Goal: Task Accomplishment & Management: Manage account settings

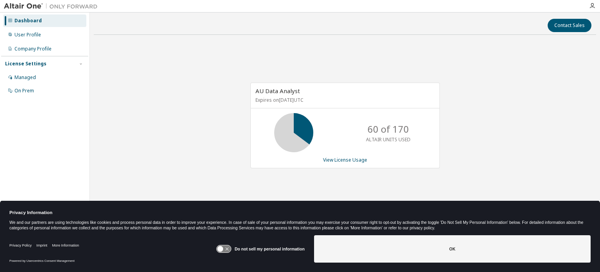
click at [506, 127] on div "AU Data Analyst Expires on October 24, 2026 UTC 60 of 170 ALTAIR UNITS USED Vie…" at bounding box center [345, 129] width 503 height 177
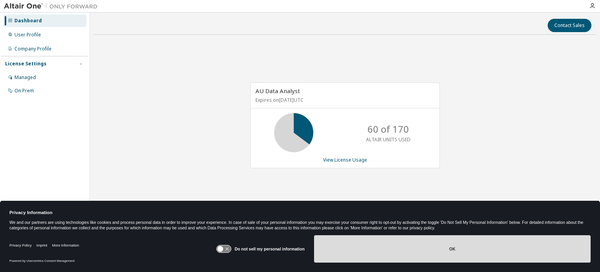
click at [469, 244] on button "OK" at bounding box center [452, 248] width 277 height 27
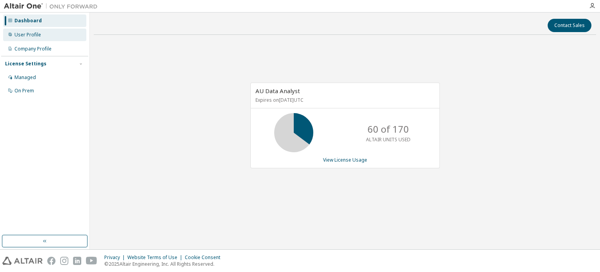
click at [28, 32] on div "User Profile" at bounding box center [27, 35] width 27 height 6
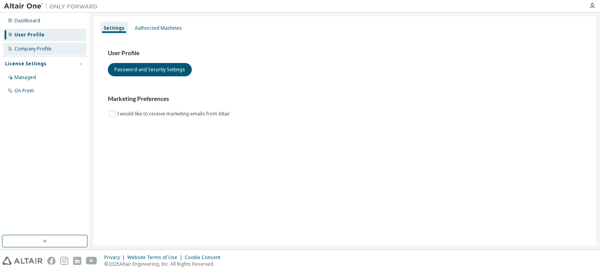
click at [28, 49] on div "Company Profile" at bounding box center [32, 49] width 37 height 6
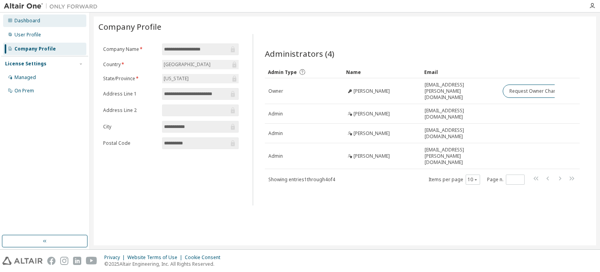
click at [29, 20] on div "Dashboard" at bounding box center [27, 21] width 26 height 6
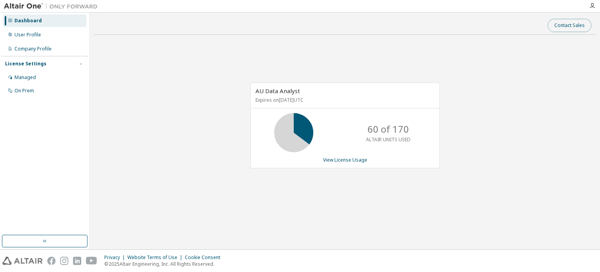
click at [557, 23] on button "Contact Sales" at bounding box center [570, 25] width 44 height 13
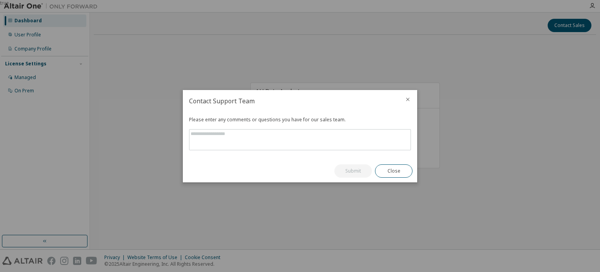
click at [410, 98] on icon "close" at bounding box center [408, 99] width 6 height 6
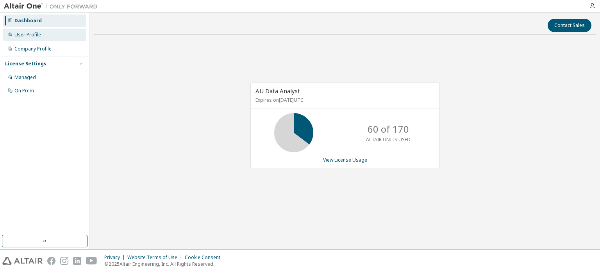
click at [36, 30] on div "User Profile" at bounding box center [44, 35] width 83 height 13
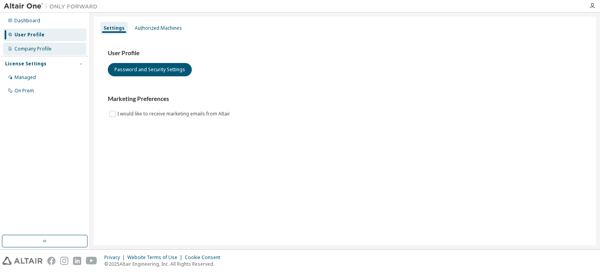
click at [30, 49] on div "Company Profile" at bounding box center [32, 49] width 37 height 6
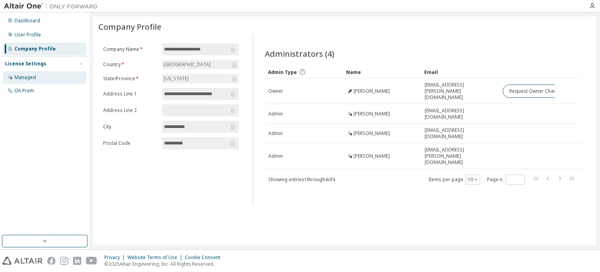
click at [28, 79] on div "Managed" at bounding box center [25, 77] width 22 height 6
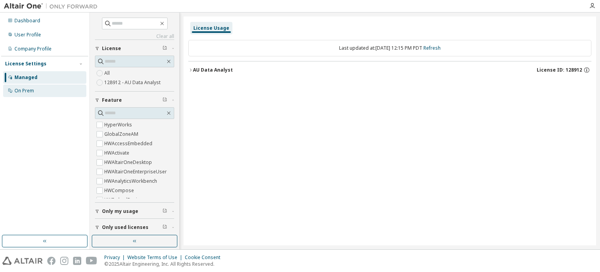
click at [23, 88] on div "On Prem" at bounding box center [24, 91] width 20 height 6
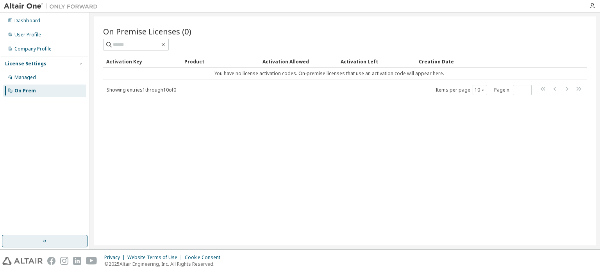
click at [47, 239] on icon "button" at bounding box center [45, 241] width 6 height 6
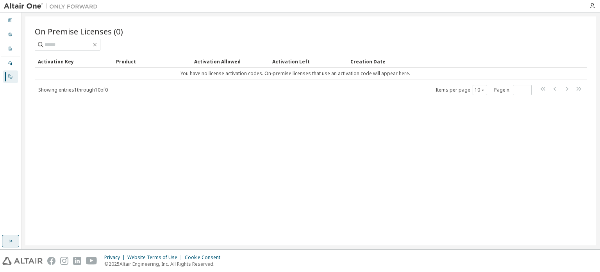
click at [44, 239] on div "On Premise Licenses (0) Clear Load Save Save As Field Operator Value Select fil…" at bounding box center [310, 130] width 571 height 229
click at [9, 238] on icon "button" at bounding box center [10, 241] width 6 height 6
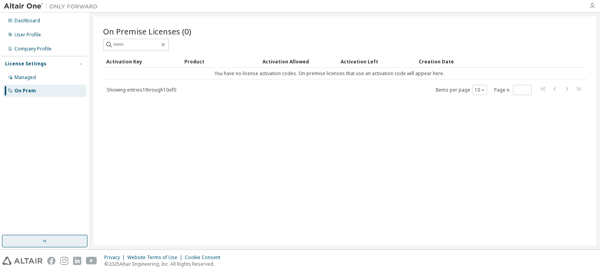
click at [593, 6] on icon "button" at bounding box center [593, 6] width 6 height 6
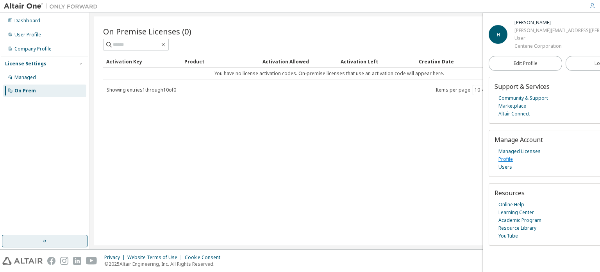
click at [510, 159] on link "Profile" at bounding box center [506, 159] width 14 height 8
click at [40, 50] on div "Company Profile" at bounding box center [32, 49] width 37 height 6
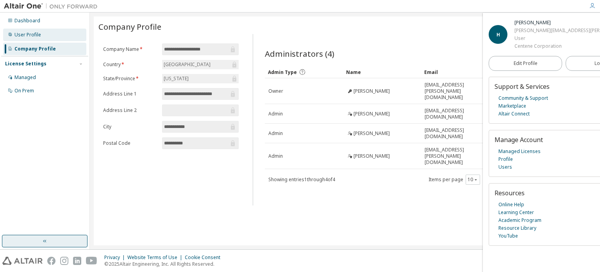
click at [29, 35] on div "User Profile" at bounding box center [27, 35] width 27 height 6
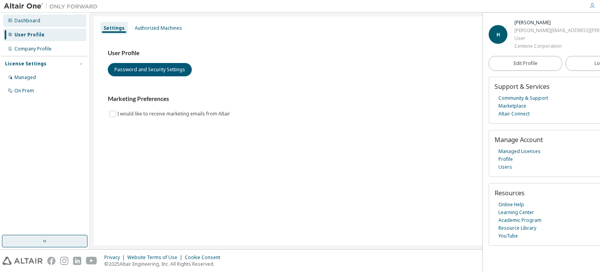
click at [28, 18] on div "Dashboard" at bounding box center [27, 21] width 26 height 6
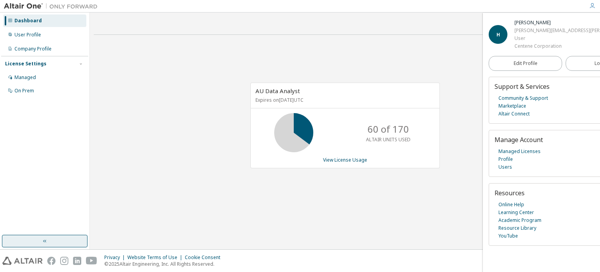
click at [35, 2] on div at bounding box center [51, 6] width 102 height 12
click at [72, 7] on img at bounding box center [53, 6] width 98 height 8
click at [43, 239] on icon "button" at bounding box center [45, 241] width 6 height 6
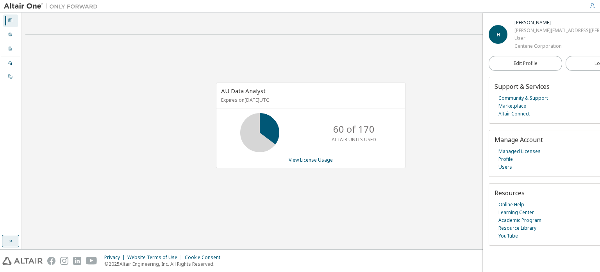
click at [43, 239] on div "Contact Sales AU Data Analyst Expires on October 24, 2026 UTC 60 of 170 ALTAIR …" at bounding box center [310, 130] width 571 height 229
click at [11, 239] on icon "button" at bounding box center [10, 241] width 6 height 6
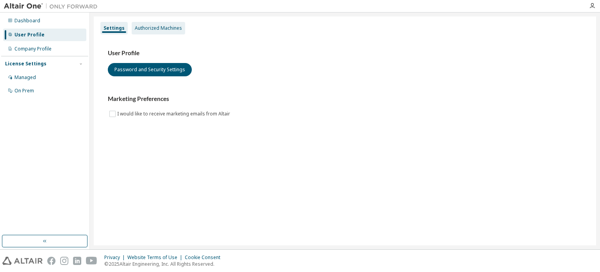
click at [148, 25] on div "Authorized Machines" at bounding box center [159, 28] width 54 height 13
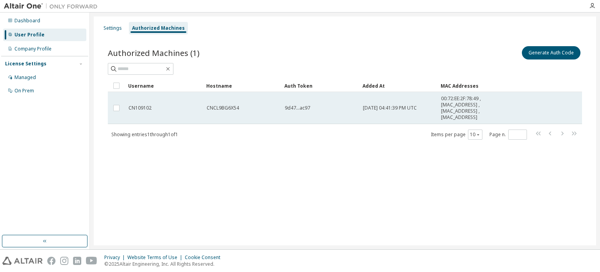
click at [134, 111] on span "CN109102" at bounding box center [140, 108] width 23 height 6
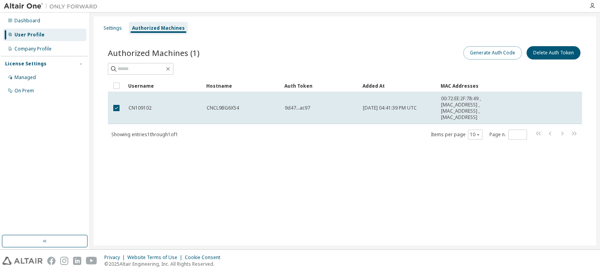
click at [494, 54] on button "Generate Auth Code" at bounding box center [493, 52] width 59 height 13
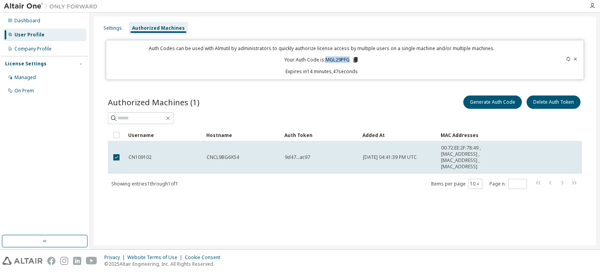
drag, startPoint x: 325, startPoint y: 59, endPoint x: 351, endPoint y: 58, distance: 25.8
click at [351, 58] on p "Your Auth Code is: MGL29PFG" at bounding box center [322, 59] width 75 height 7
copy p "MGL29PFG"
click at [18, 16] on div "Dashboard" at bounding box center [44, 20] width 83 height 13
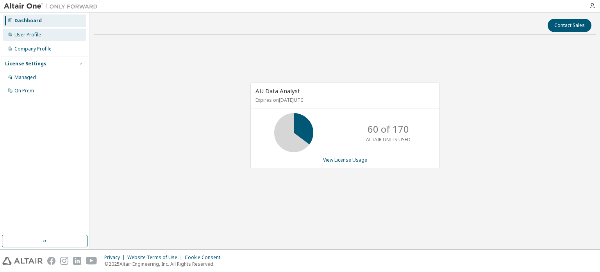
click at [36, 35] on div "User Profile" at bounding box center [27, 35] width 27 height 6
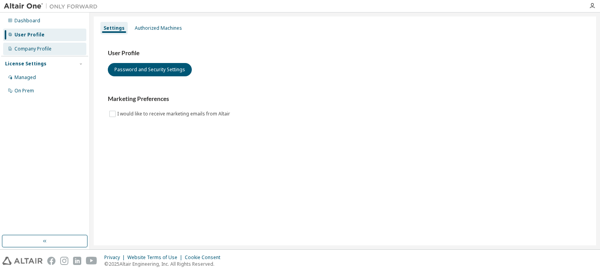
click at [41, 51] on div "Company Profile" at bounding box center [32, 49] width 37 height 6
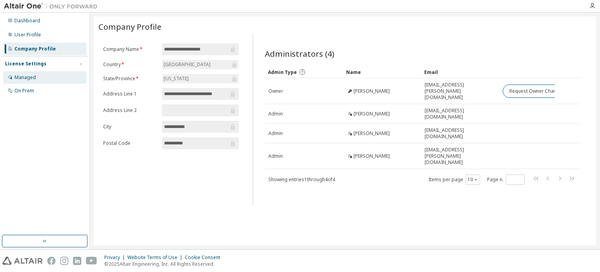
click at [34, 81] on div "Managed" at bounding box center [44, 77] width 83 height 13
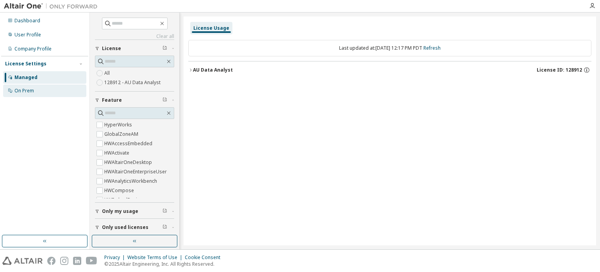
click at [31, 87] on div "On Prem" at bounding box center [44, 90] width 83 height 13
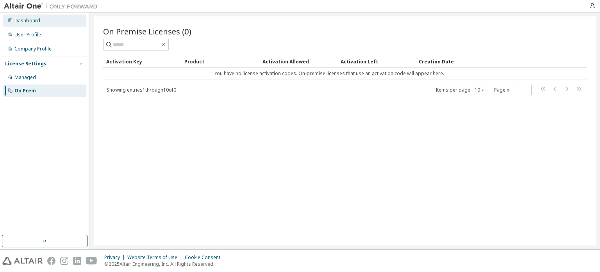
click at [35, 19] on div "Dashboard" at bounding box center [27, 21] width 26 height 6
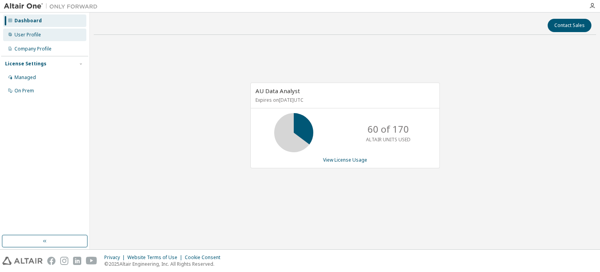
click at [30, 30] on div "User Profile" at bounding box center [44, 35] width 83 height 13
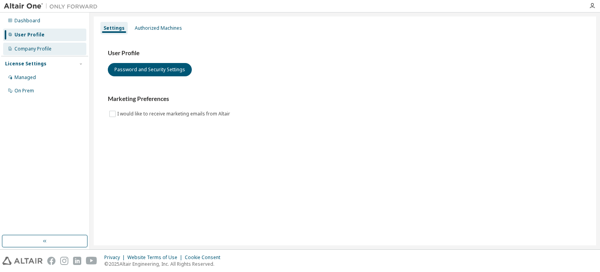
click at [27, 47] on div "Company Profile" at bounding box center [32, 49] width 37 height 6
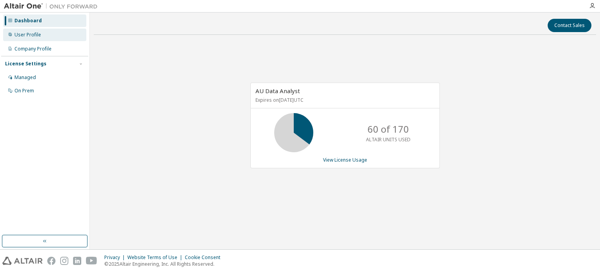
click at [28, 32] on div "User Profile" at bounding box center [27, 35] width 27 height 6
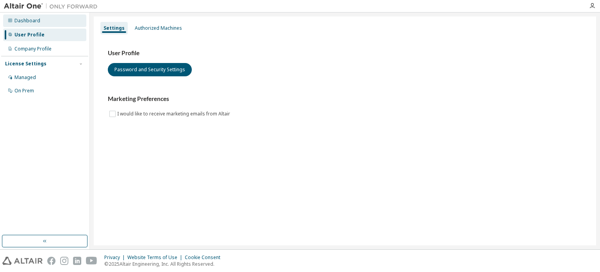
click at [23, 19] on div "Dashboard" at bounding box center [27, 21] width 26 height 6
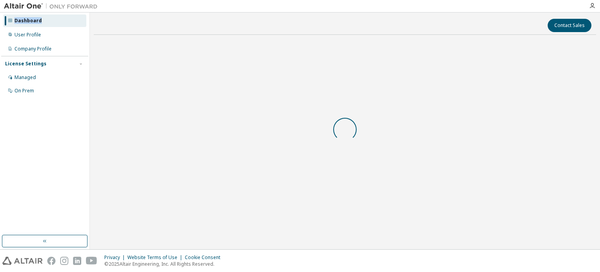
click at [23, 19] on div "Dashboard" at bounding box center [27, 21] width 27 height 6
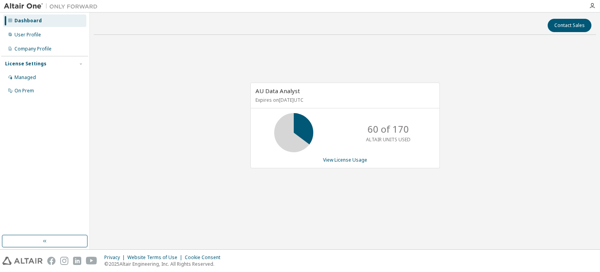
click at [12, 20] on div "Dashboard" at bounding box center [44, 20] width 83 height 13
click at [19, 36] on div "User Profile" at bounding box center [27, 35] width 27 height 6
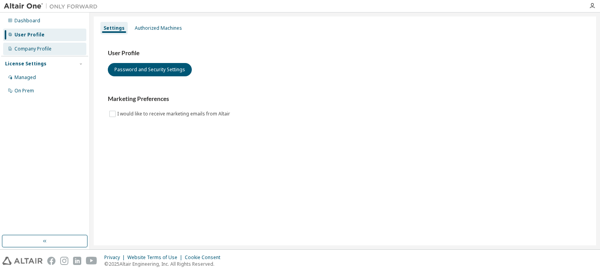
click at [25, 50] on div "Company Profile" at bounding box center [32, 49] width 37 height 6
